Goal: Answer question/provide support

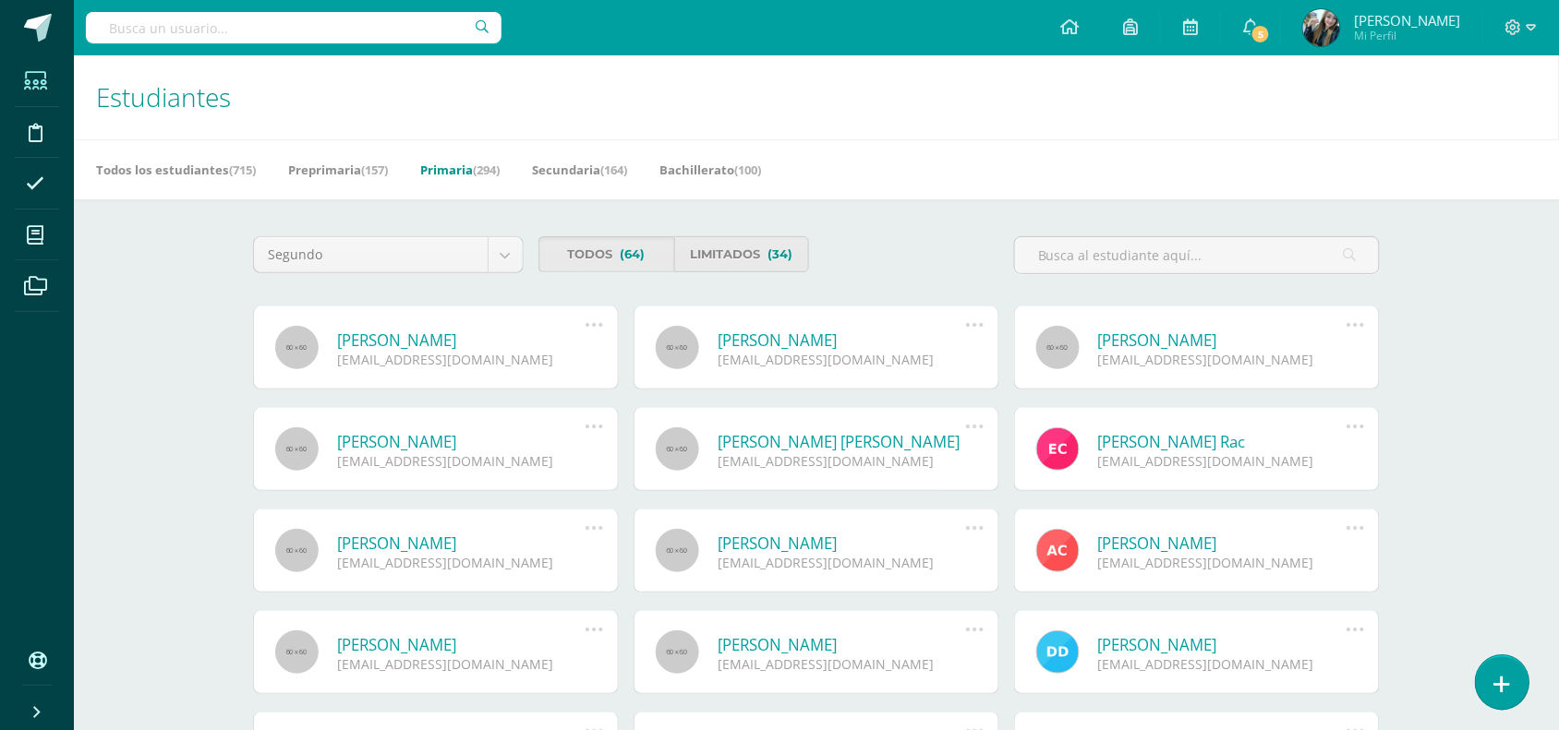
click at [1499, 666] on link at bounding box center [1502, 683] width 53 height 54
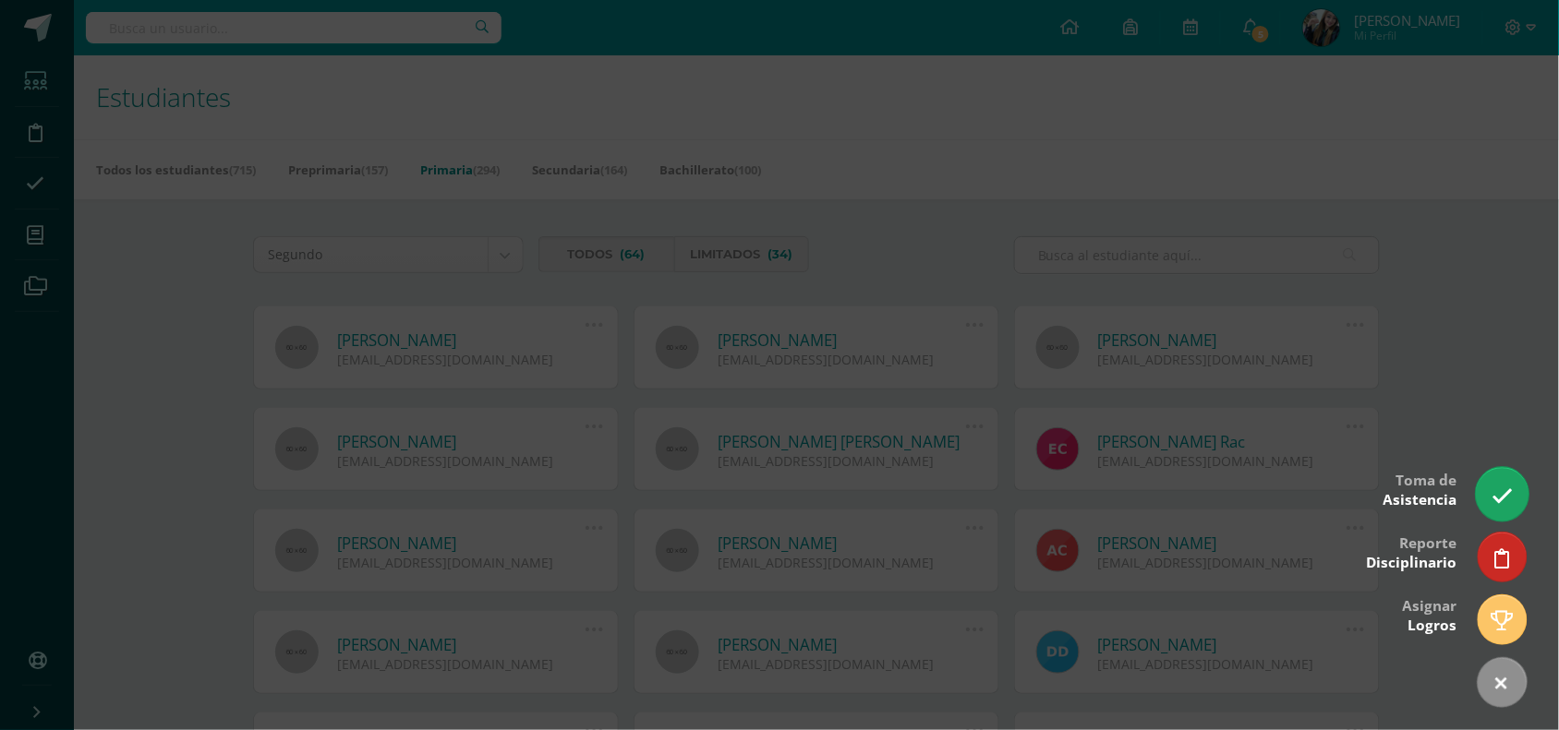
click at [1502, 510] on link at bounding box center [1502, 494] width 53 height 54
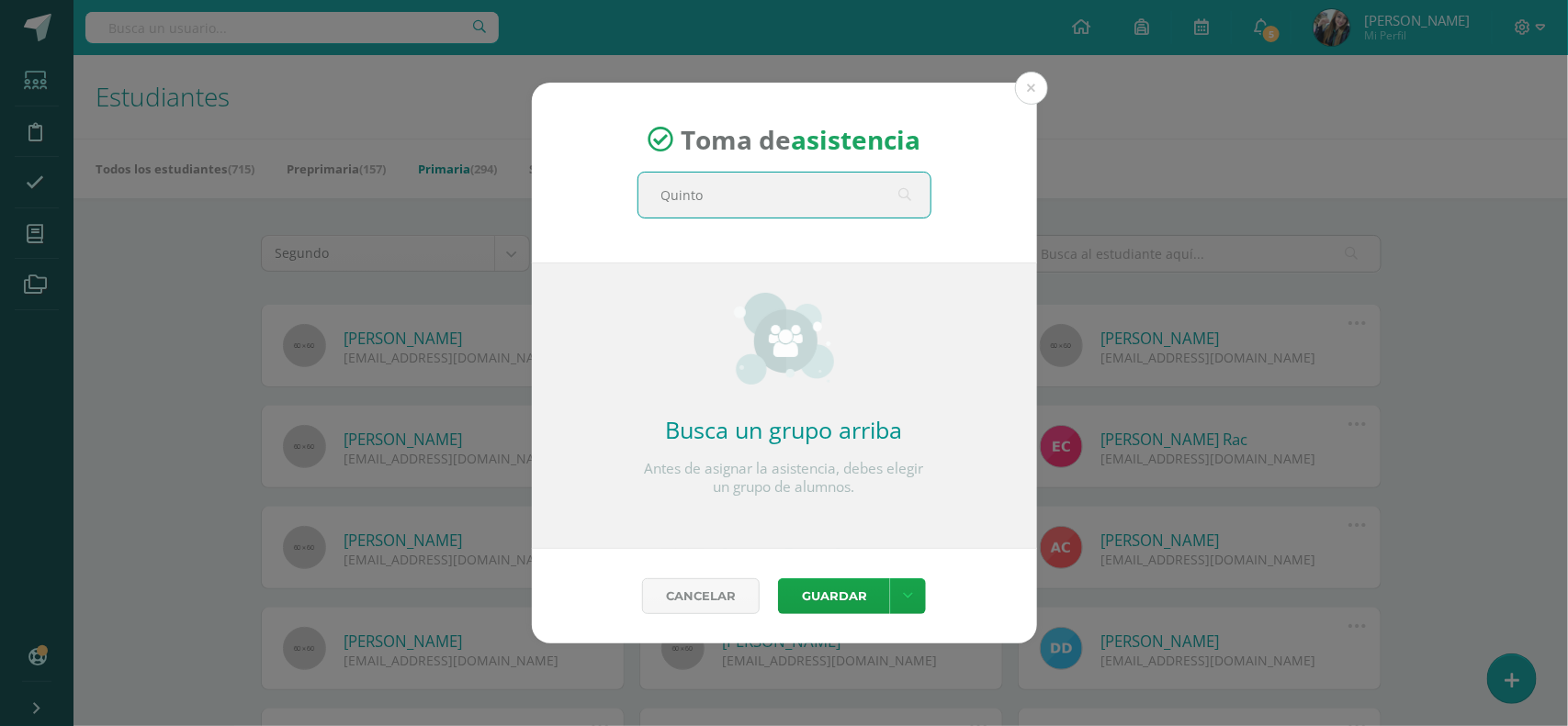
type input "[PERSON_NAME]"
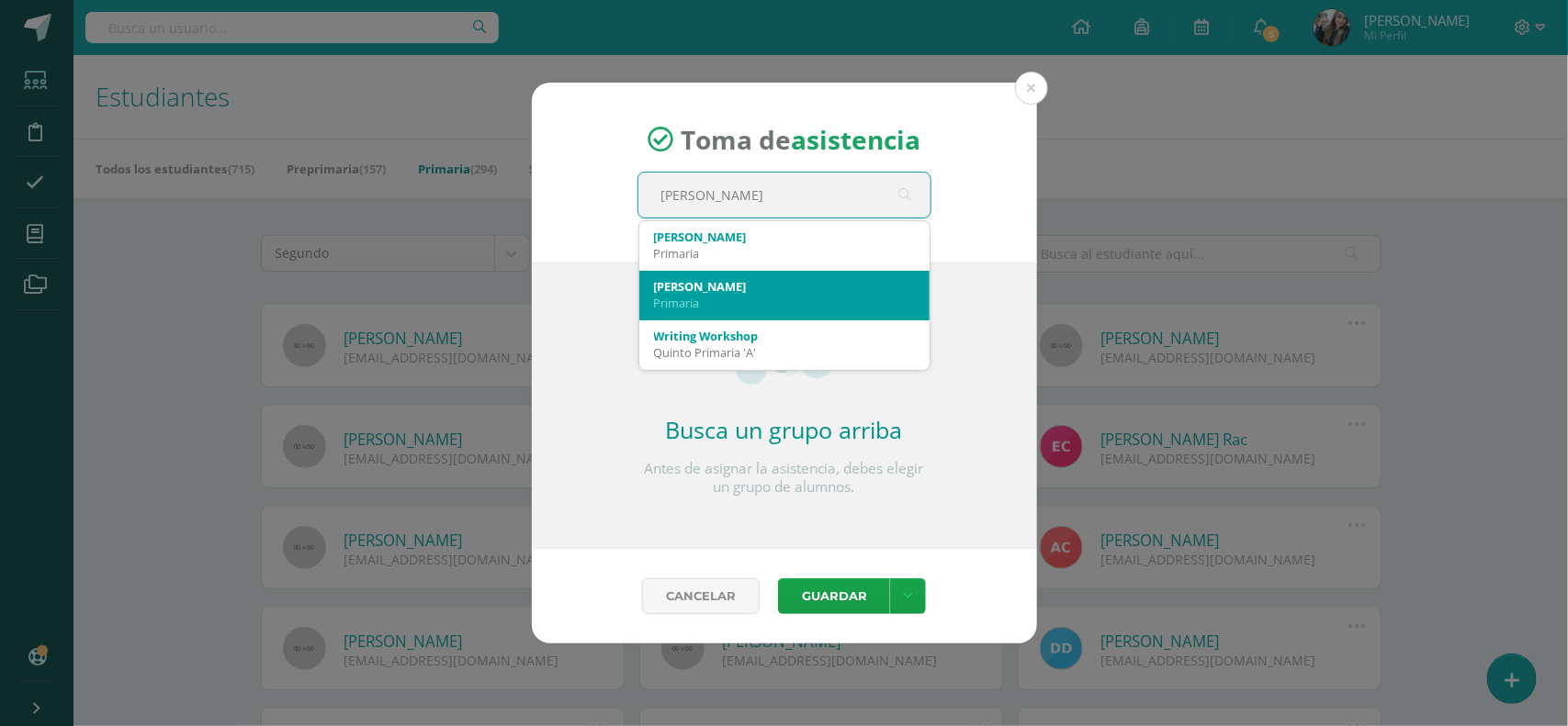
click at [816, 299] on div "Primaria" at bounding box center [784, 302] width 261 height 17
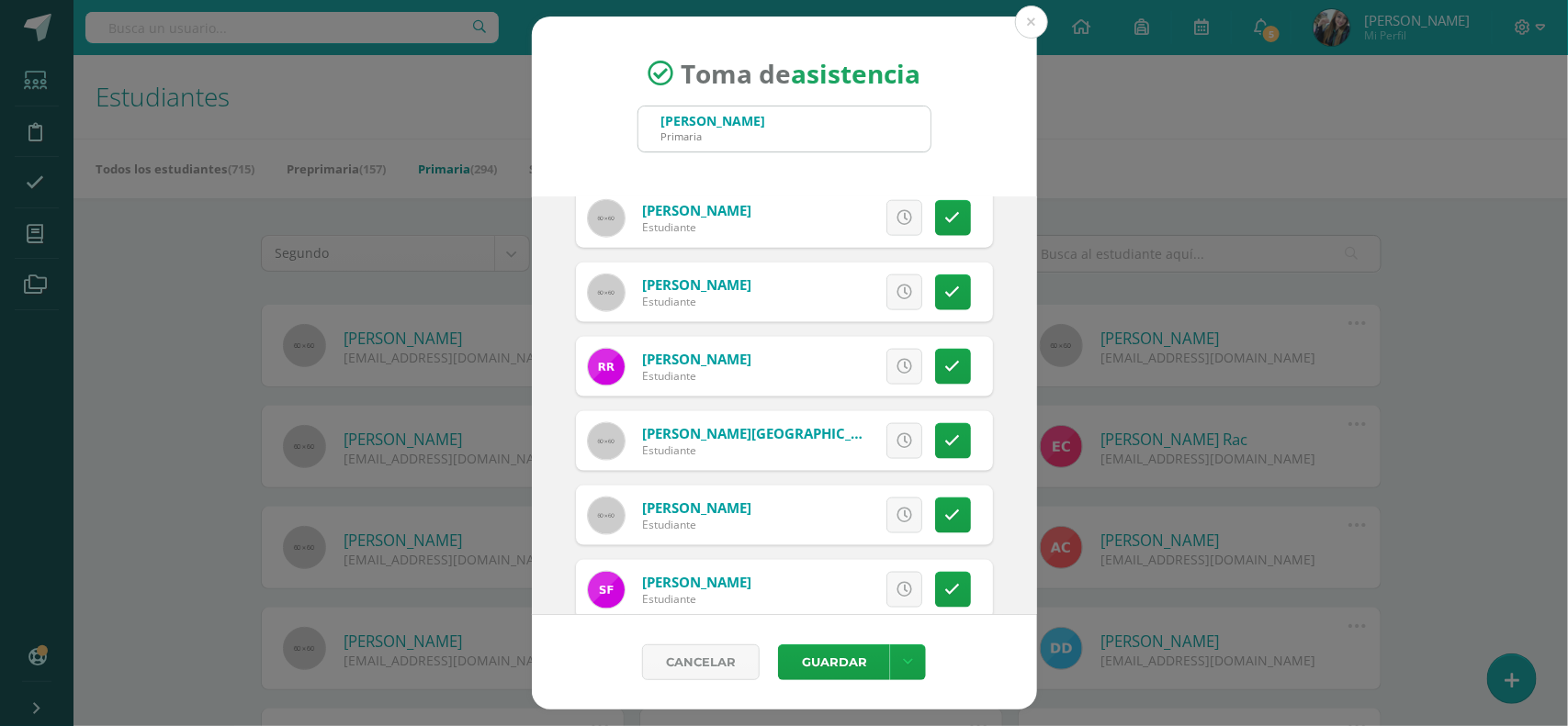
scroll to position [1051, 0]
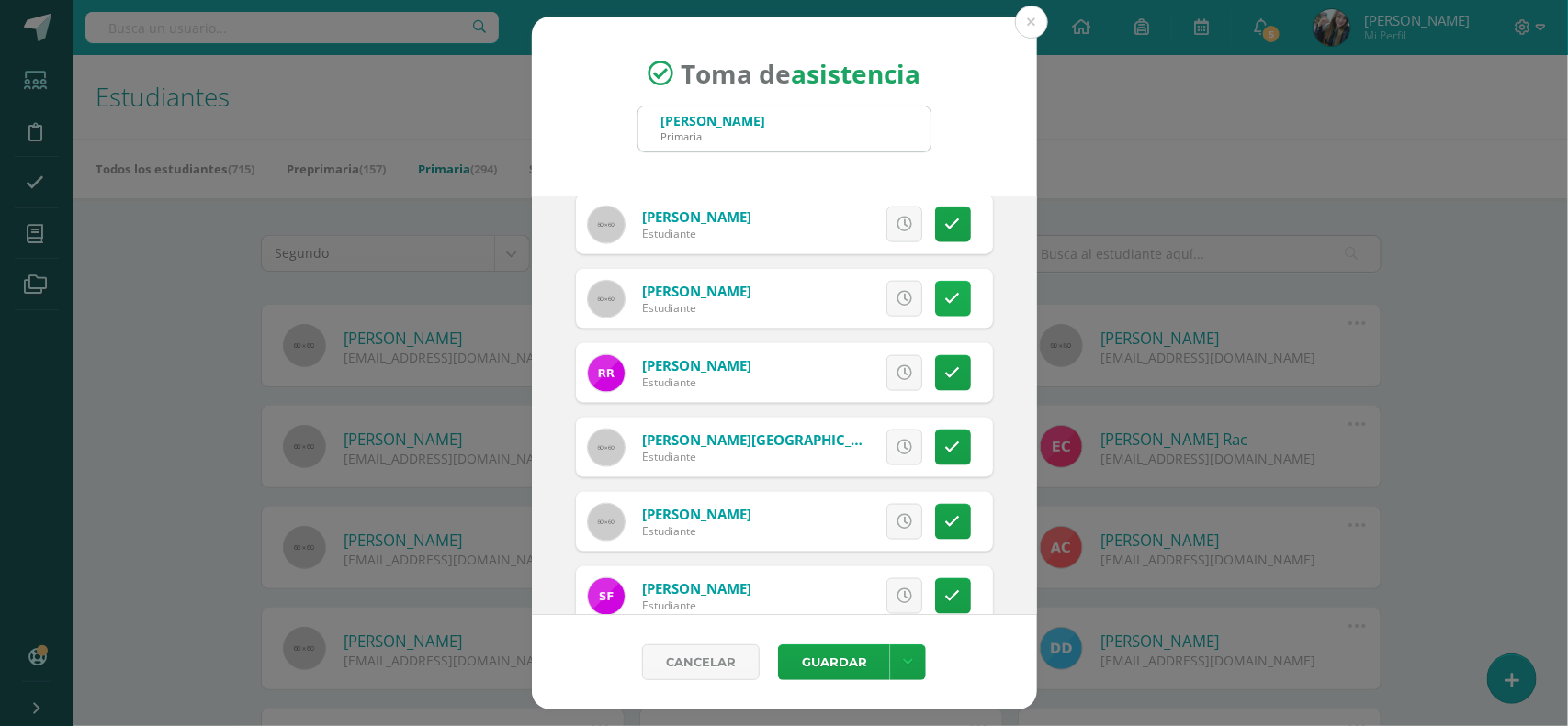
click at [935, 310] on link at bounding box center [953, 299] width 36 height 36
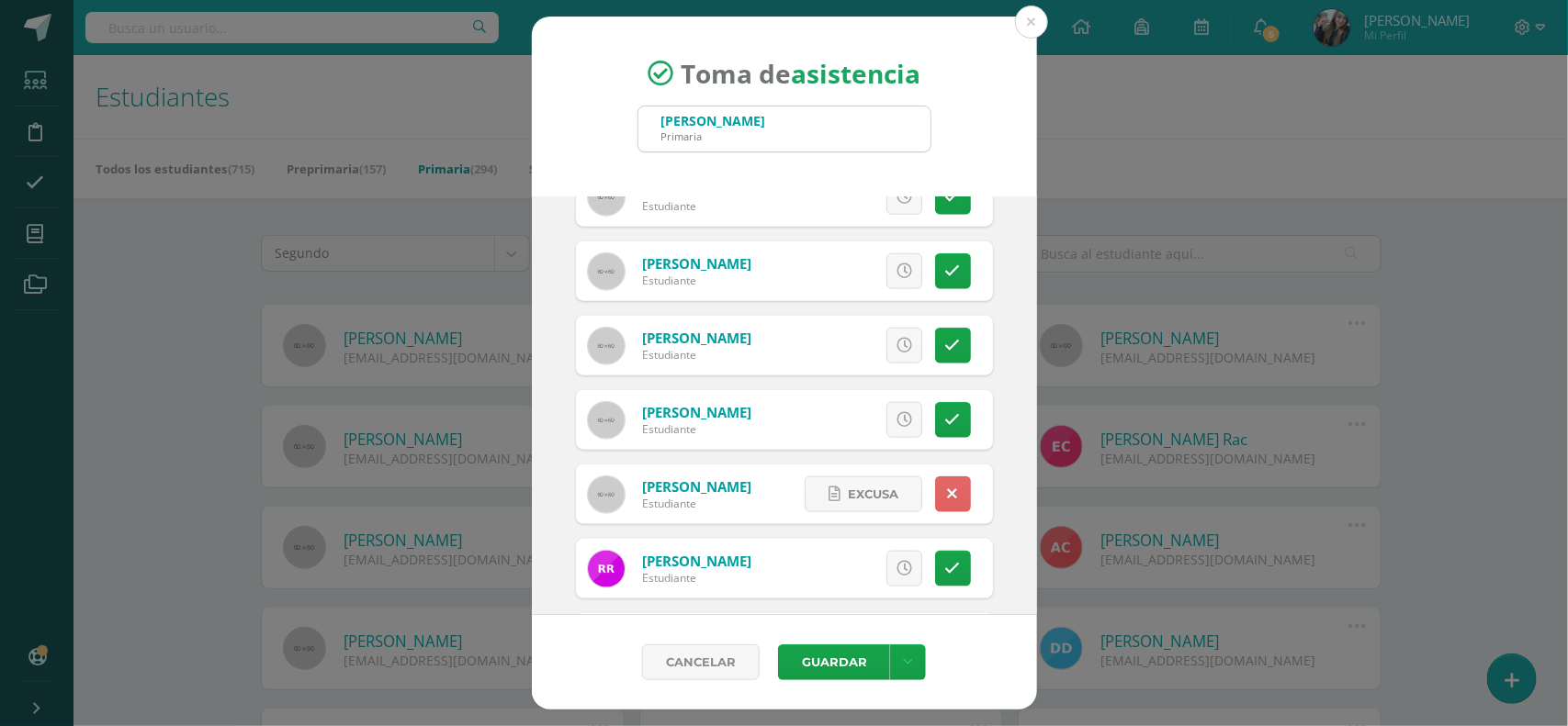
scroll to position [861, 0]
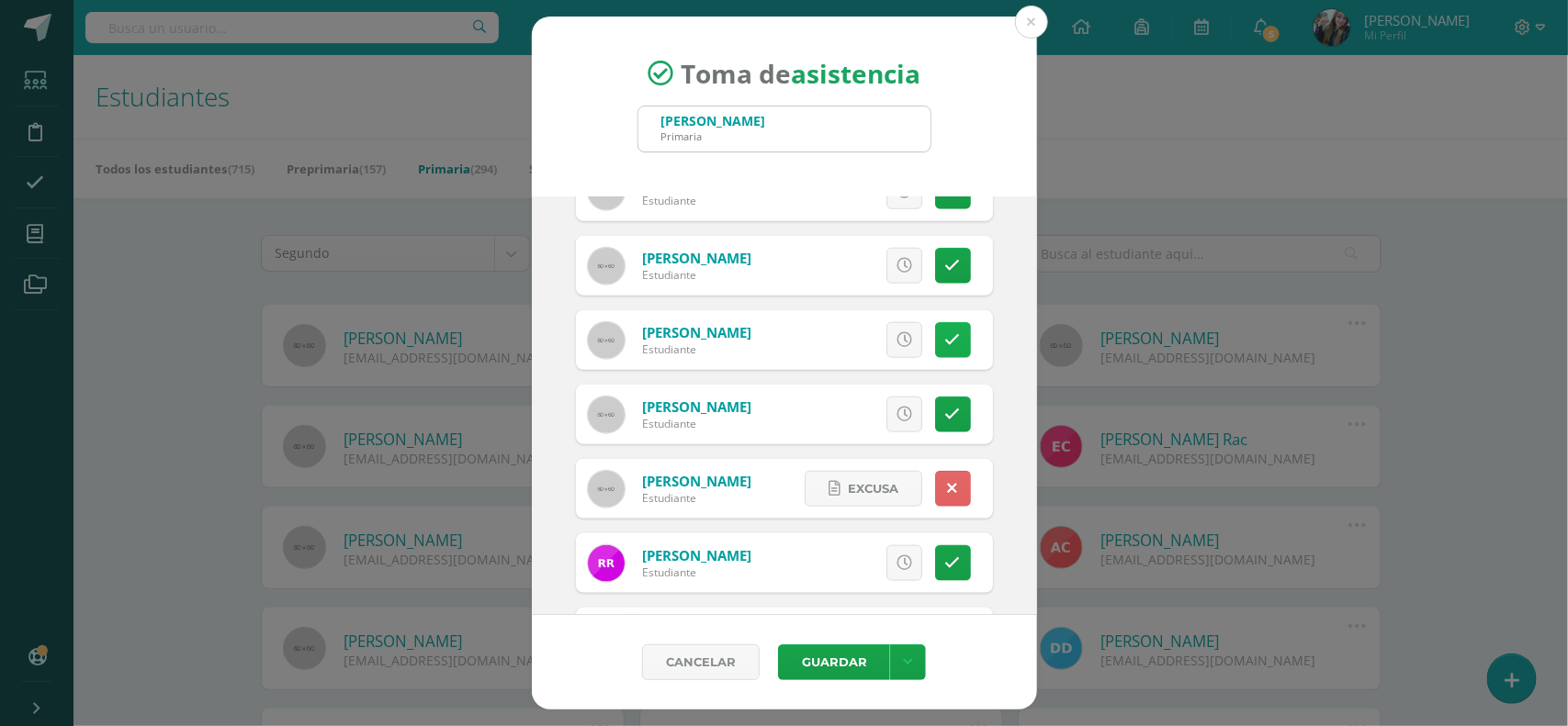
click at [945, 341] on icon at bounding box center [953, 340] width 16 height 16
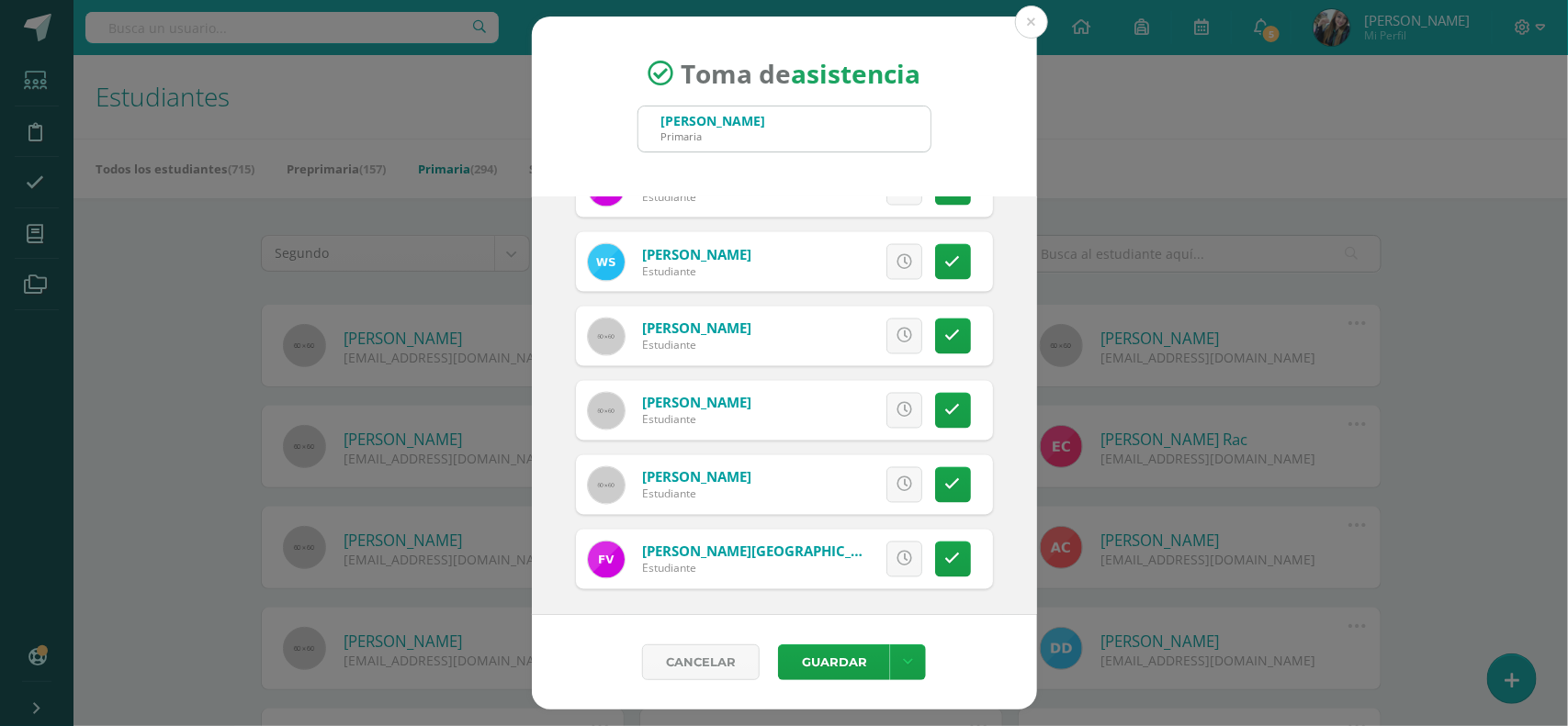
scroll to position [1465, 0]
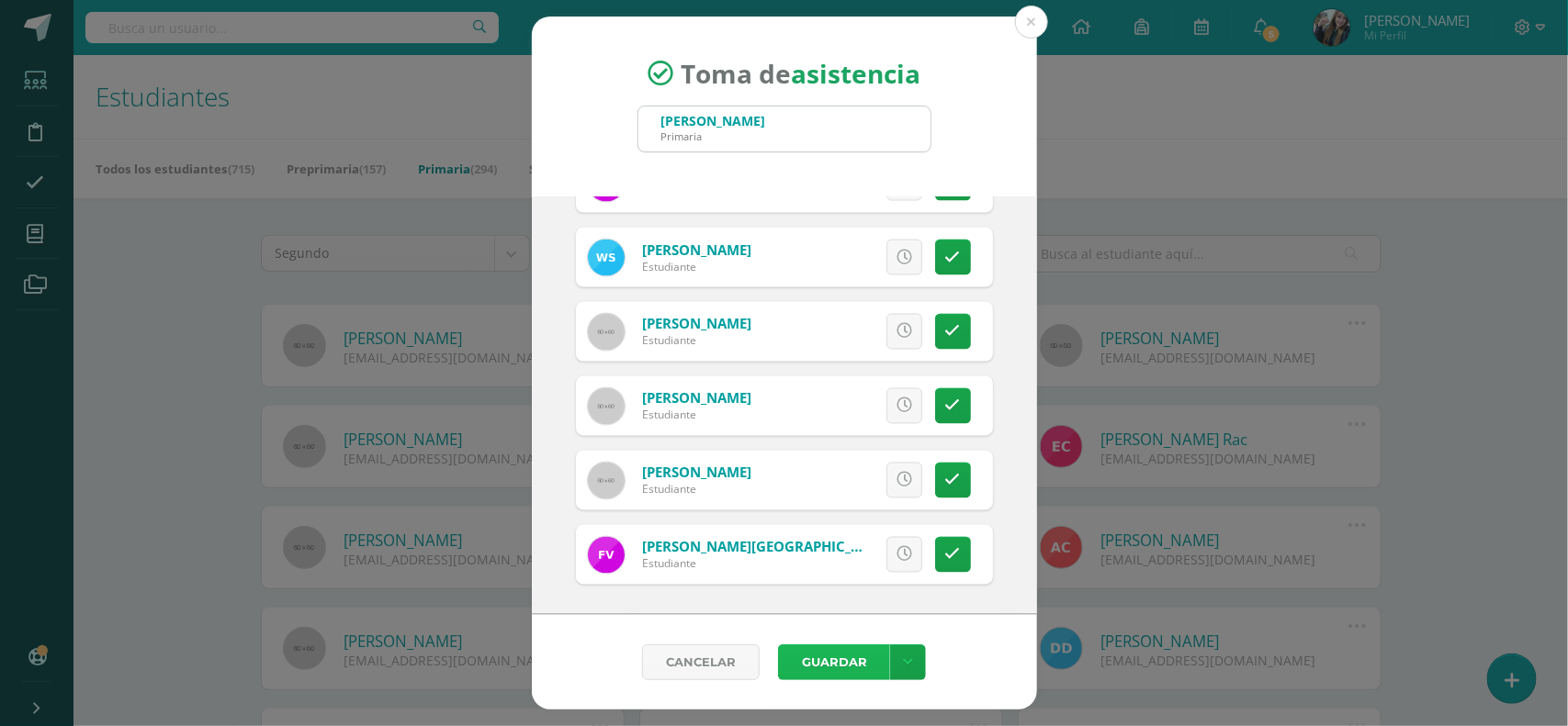
click at [855, 663] on button "Guardar" at bounding box center [834, 662] width 112 height 36
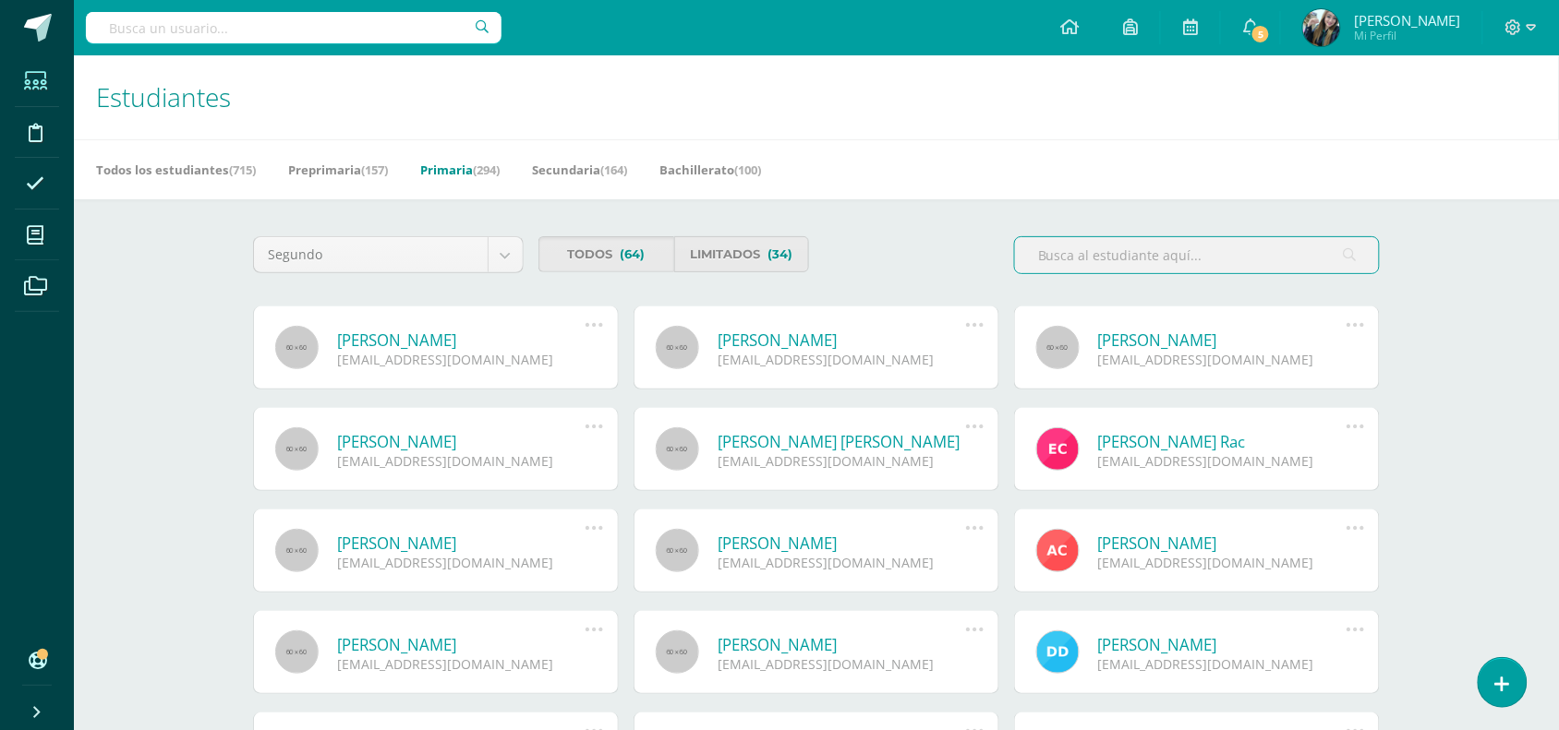
click at [12, 192] on li "Asistencia" at bounding box center [37, 184] width 74 height 52
click at [33, 187] on icon at bounding box center [35, 184] width 18 height 18
